Goal: Task Accomplishment & Management: Manage account settings

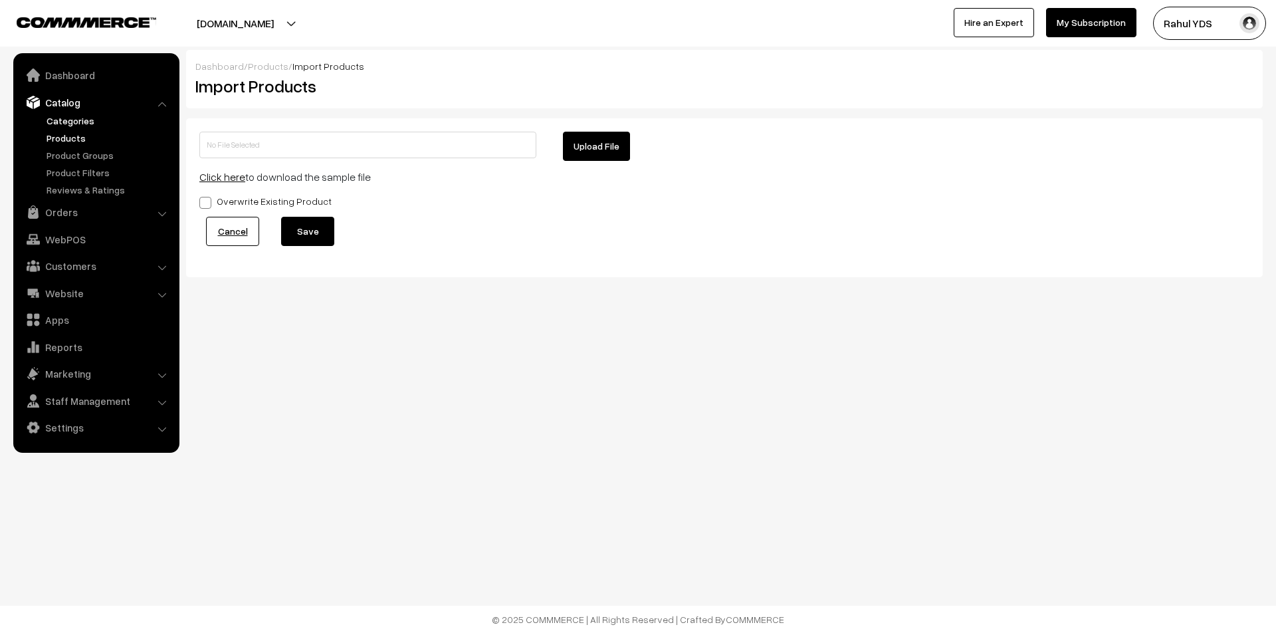
click at [53, 118] on link "Categories" at bounding box center [109, 121] width 132 height 14
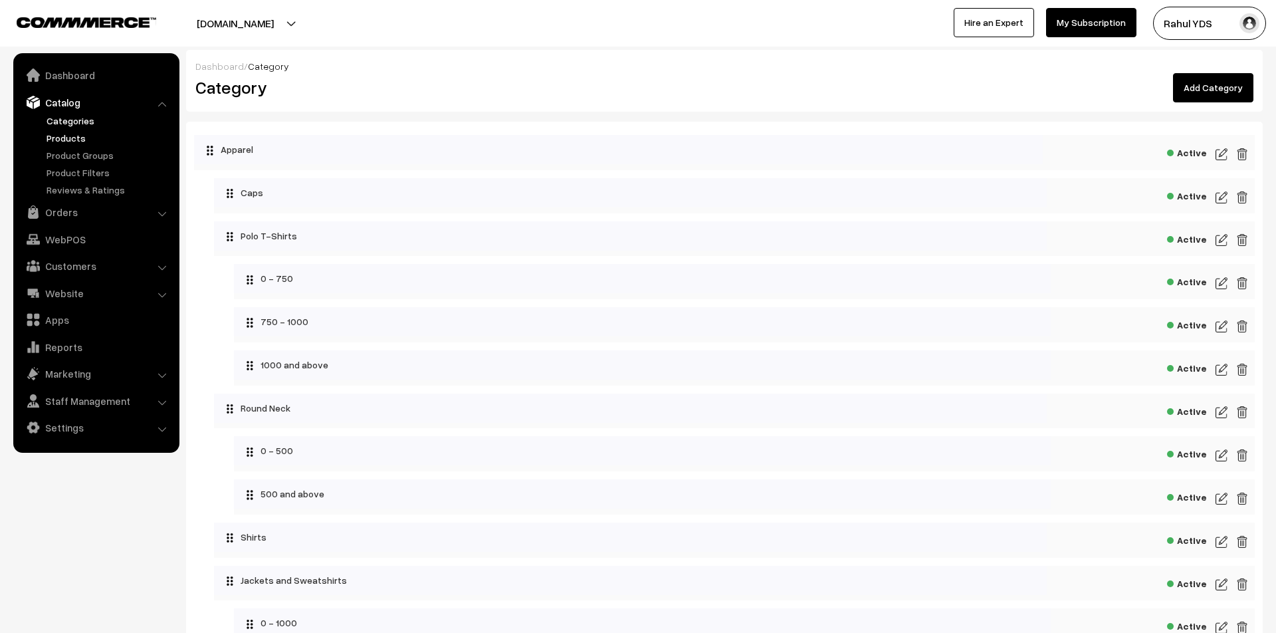
click at [70, 140] on link "Products" at bounding box center [109, 138] width 132 height 14
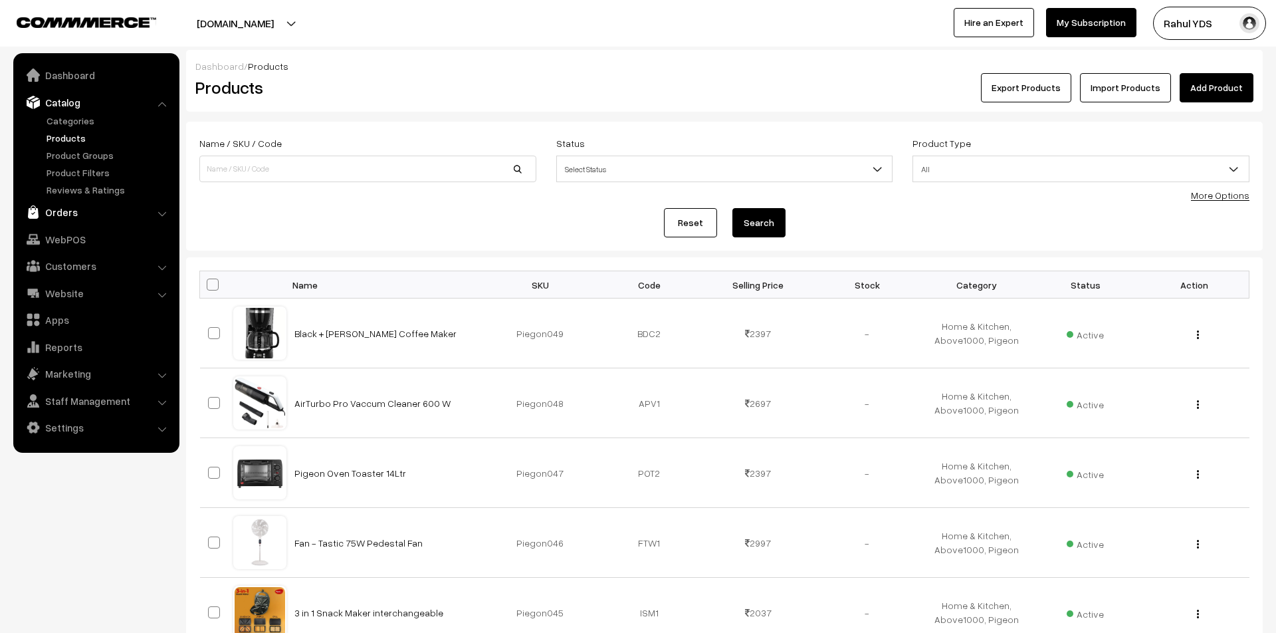
click at [82, 215] on link "Orders" at bounding box center [96, 212] width 158 height 24
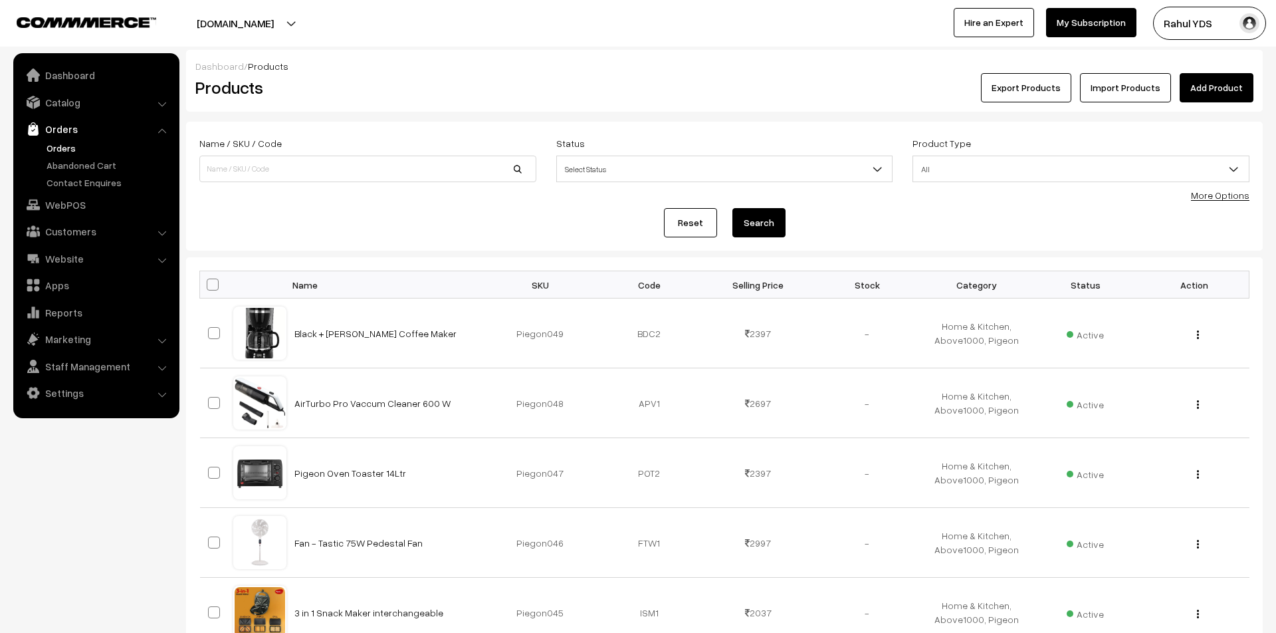
click at [52, 148] on link "Orders" at bounding box center [109, 148] width 132 height 14
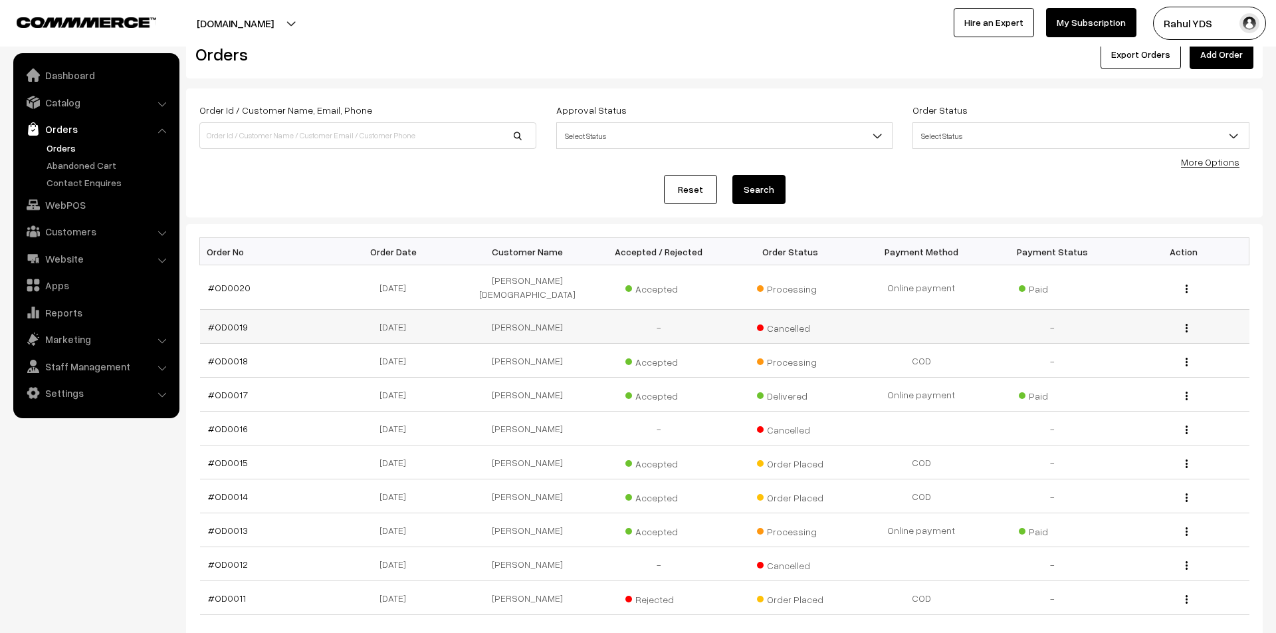
scroll to position [40, 0]
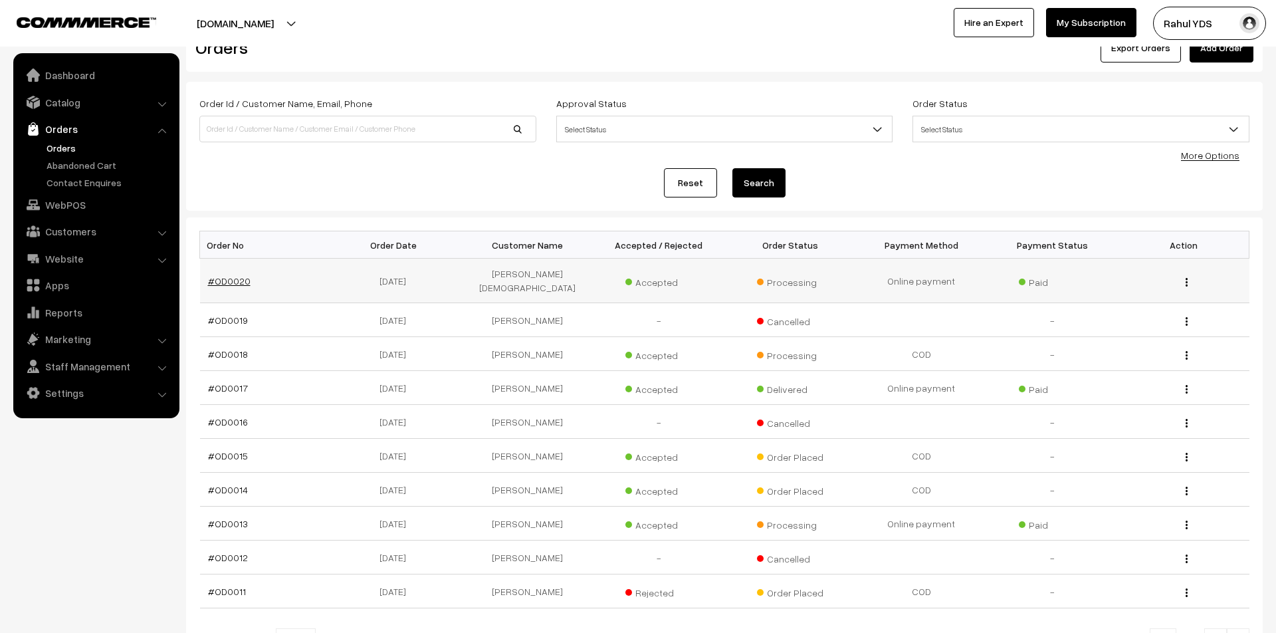
click at [224, 275] on link "#OD0020" at bounding box center [229, 280] width 43 height 11
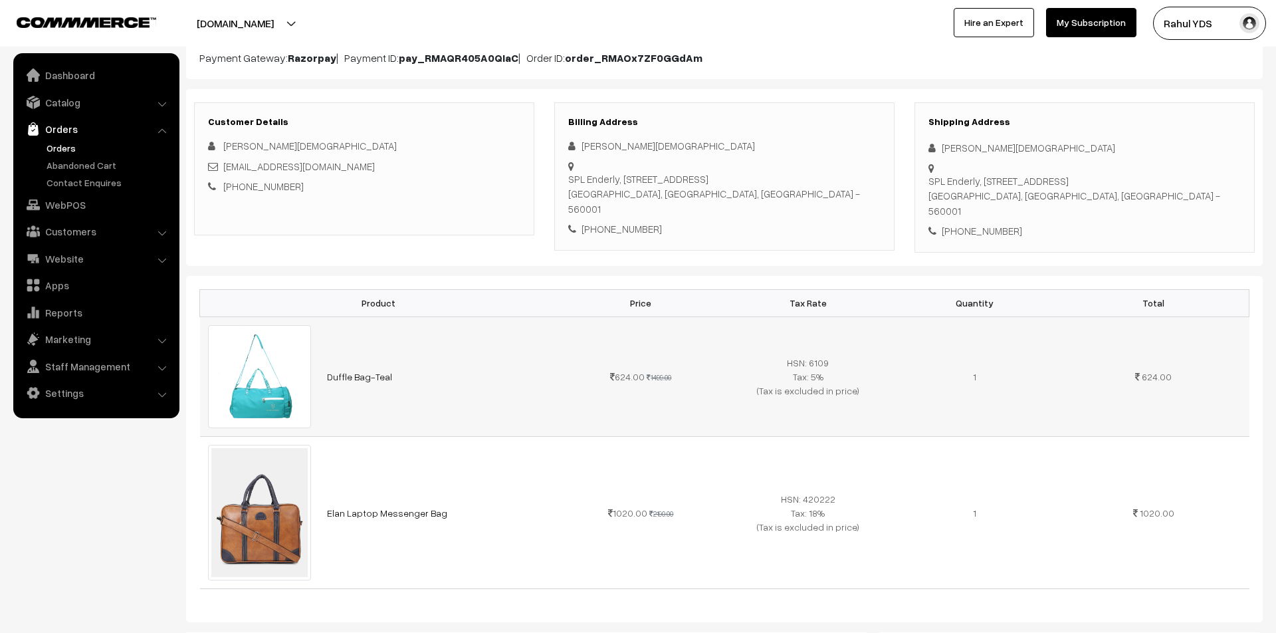
scroll to position [141, 0]
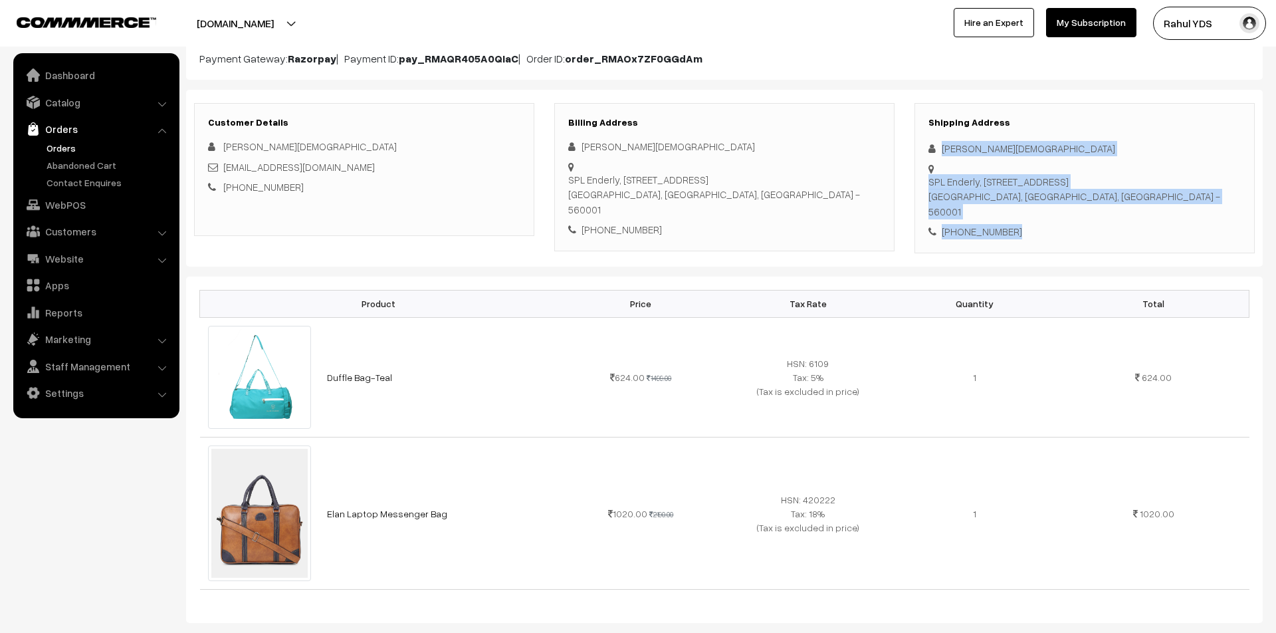
drag, startPoint x: 934, startPoint y: 148, endPoint x: 1031, endPoint y: 207, distance: 113.7
click at [1031, 207] on div "Shipping Address Varnit Jain SPL Enderly, 1C, 26 Cubbon Road Bangalore, Karnata…" at bounding box center [1085, 178] width 340 height 150
copy div "Varnit Jain SPL Enderly, 1C, 26 Cubbon Road Bangalore, Karnataka, India - 56000…"
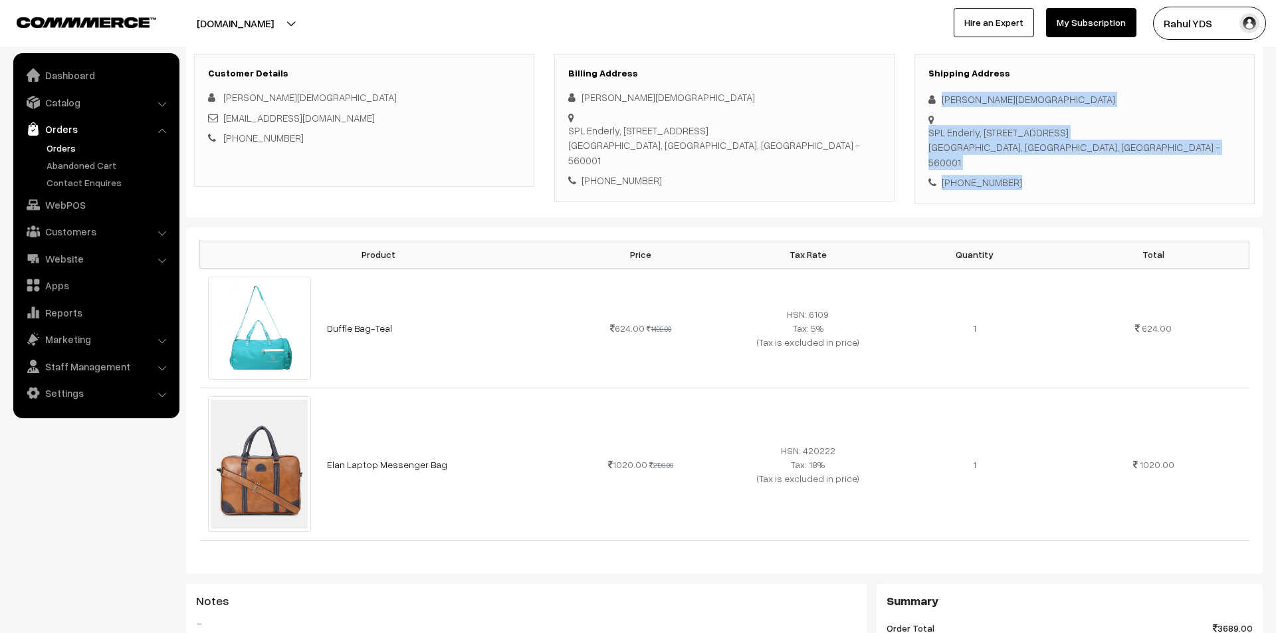
scroll to position [189, 0]
copy div "Varnit Jain SPL Enderly, 1C, 26 Cubbon Road Bangalore, Karnataka, India - 56000…"
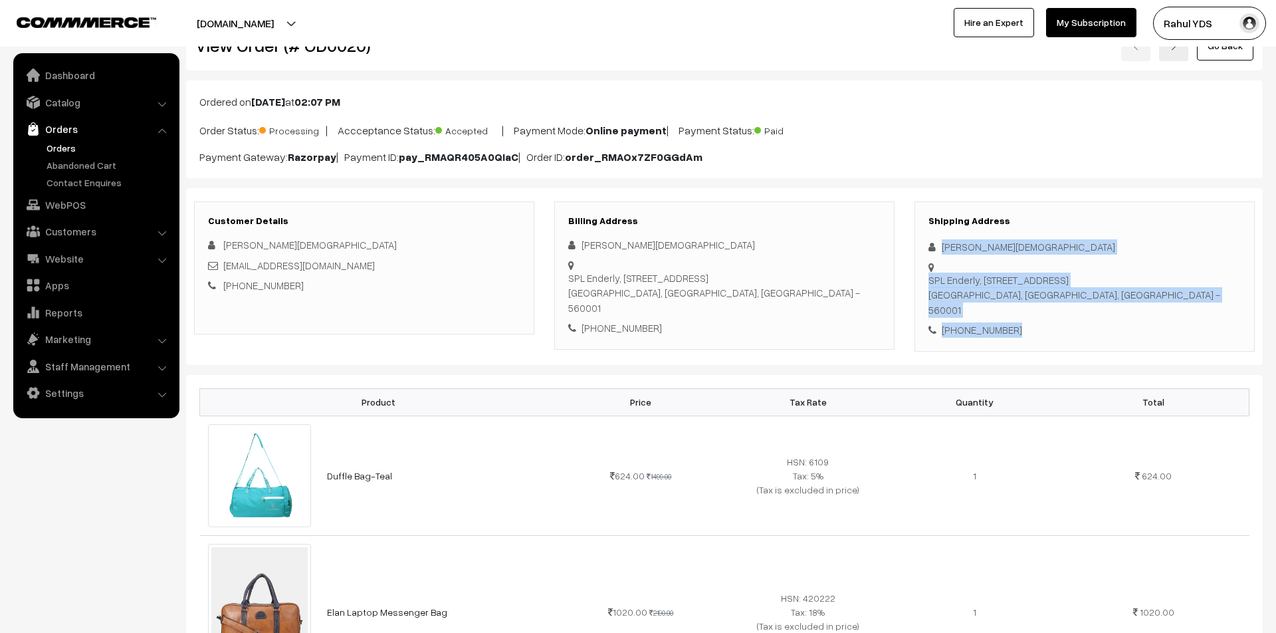
scroll to position [0, 0]
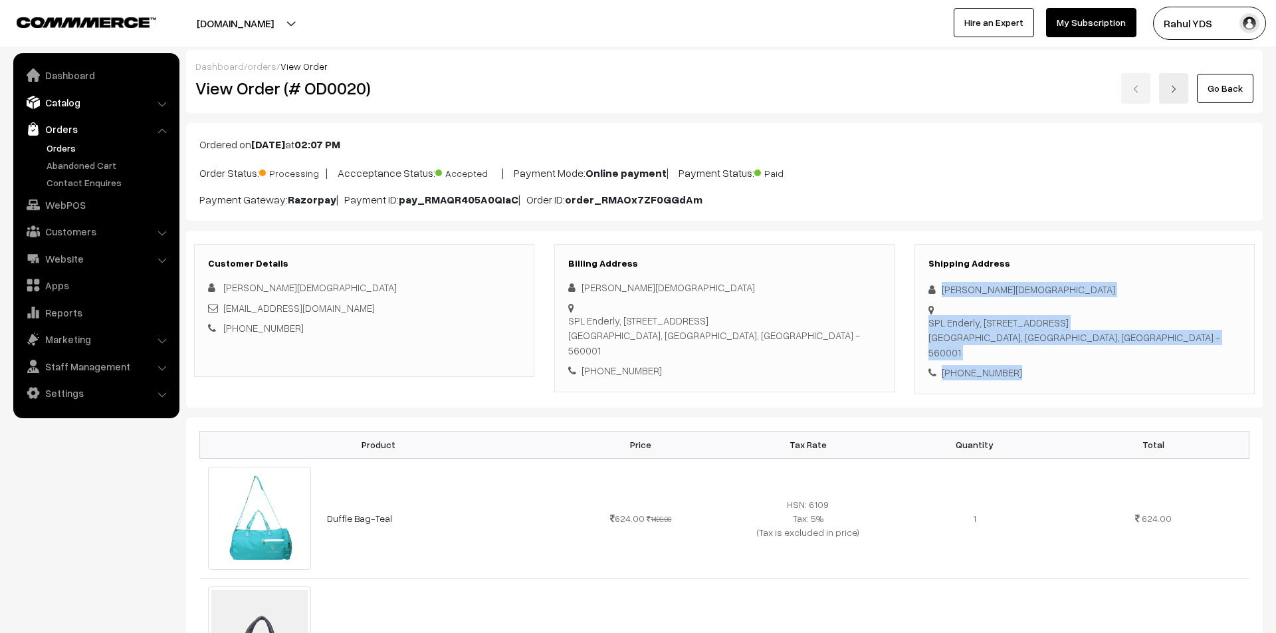
click at [56, 96] on link "Catalog" at bounding box center [96, 102] width 158 height 24
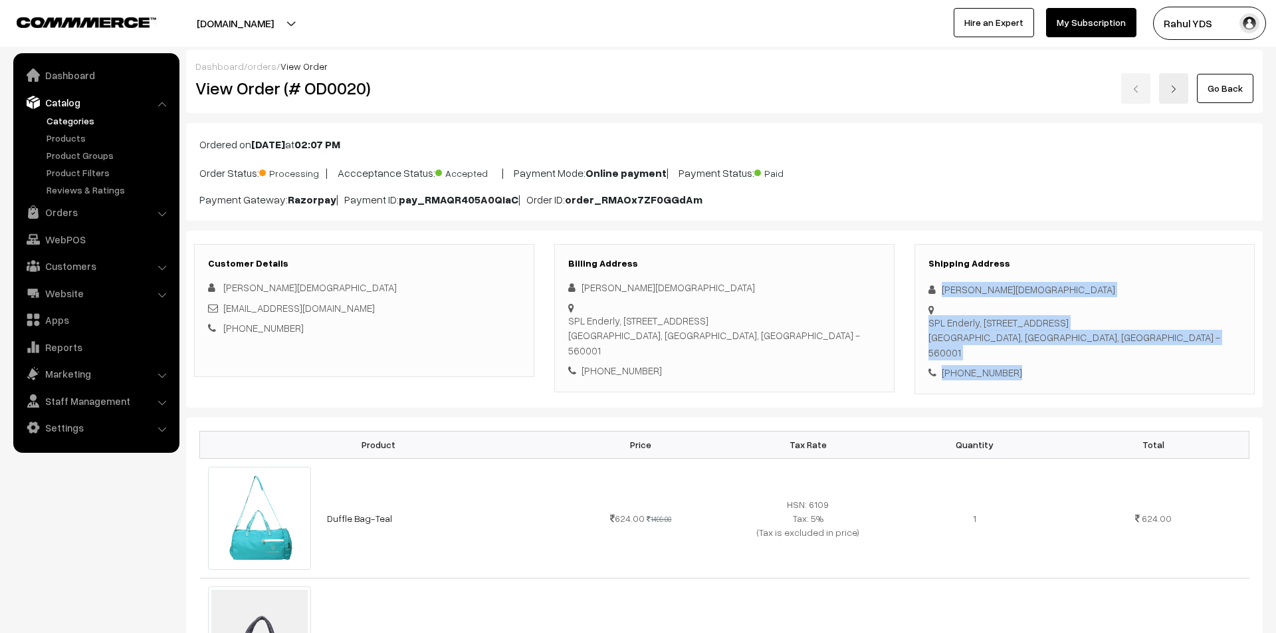
click at [64, 119] on link "Categories" at bounding box center [109, 121] width 132 height 14
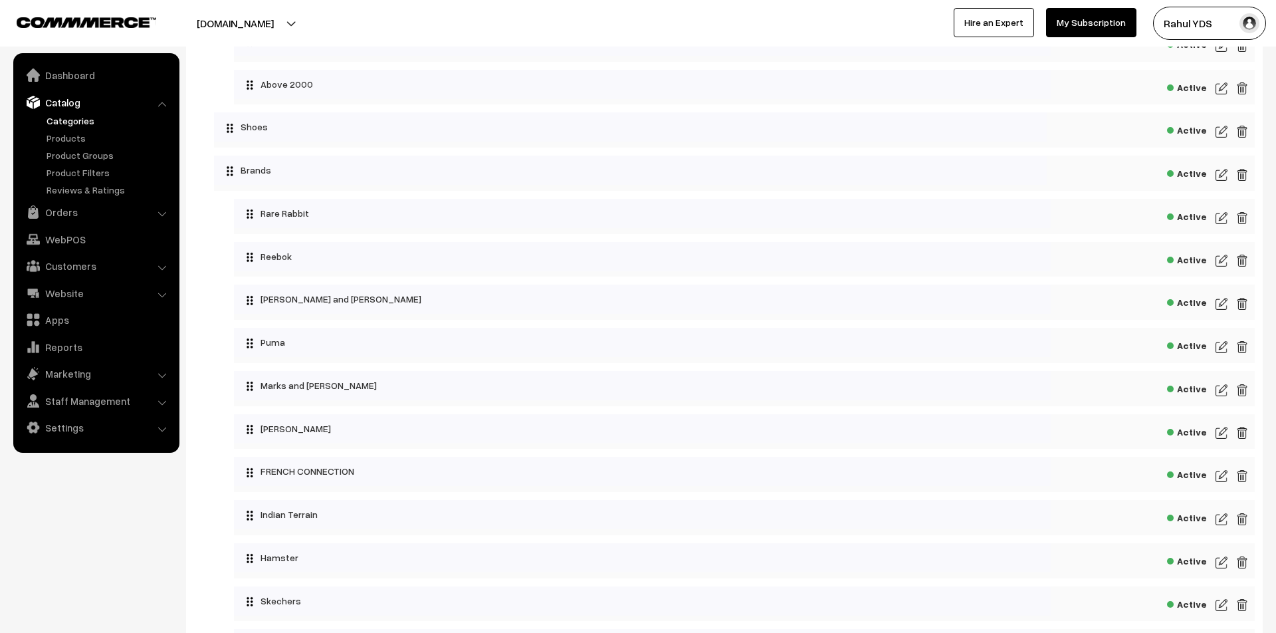
scroll to position [671, 0]
